Goal: Information Seeking & Learning: Learn about a topic

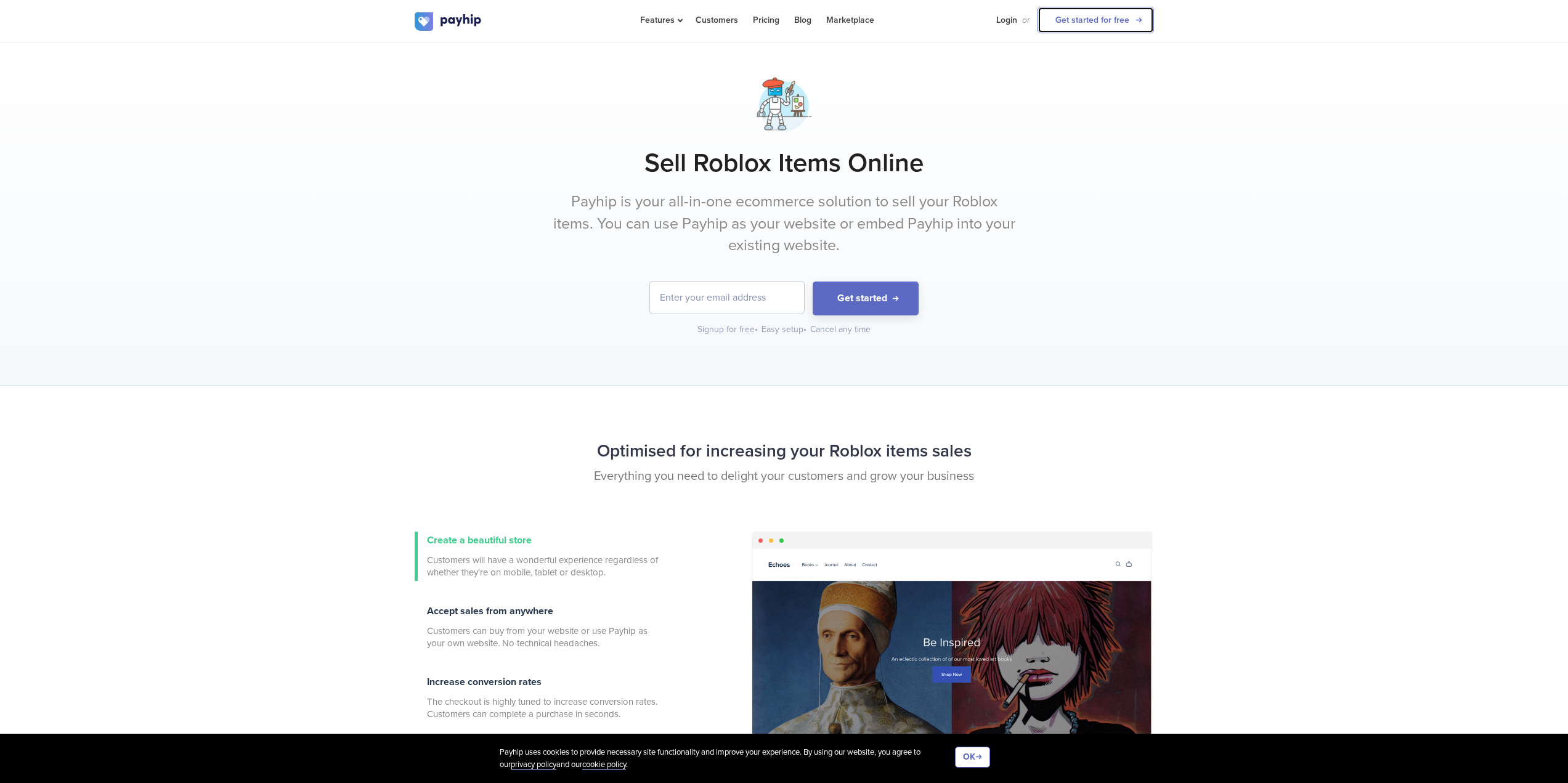
click at [1098, 18] on link "Get started for free" at bounding box center [1096, 20] width 116 height 27
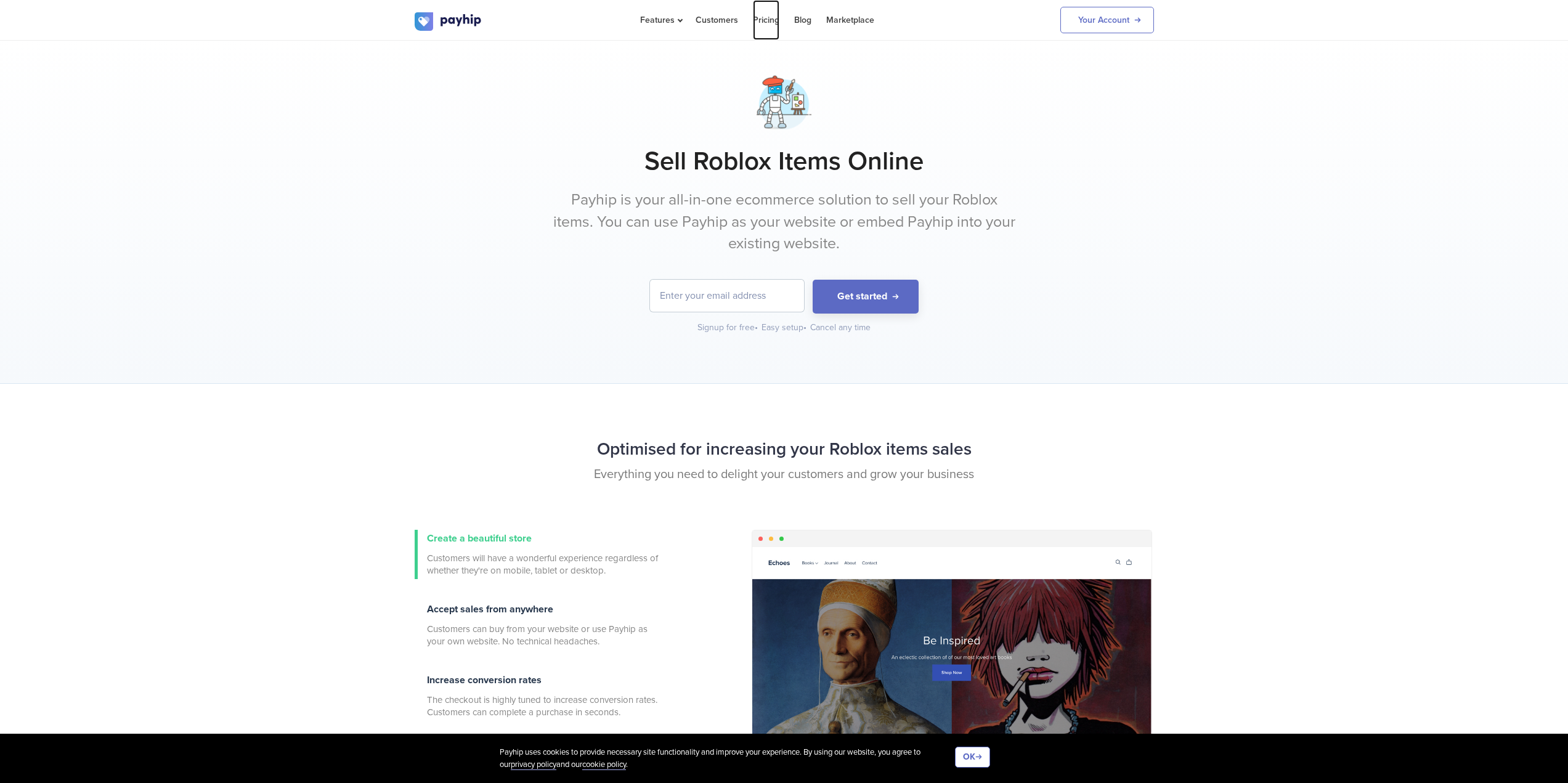
click at [763, 27] on link "Pricing" at bounding box center [767, 20] width 27 height 40
